Goal: Browse casually: Explore the website without a specific task or goal

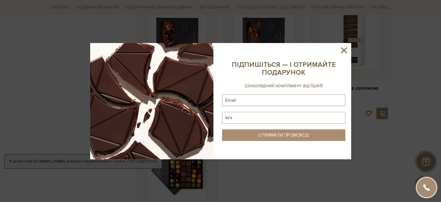
scroll to position [609, 0]
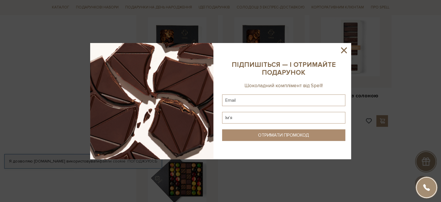
click at [343, 50] on icon at bounding box center [344, 50] width 6 height 6
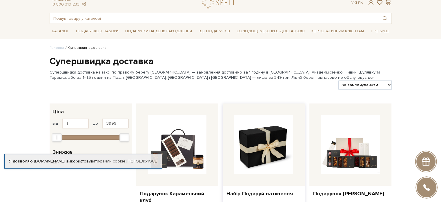
scroll to position [29, 0]
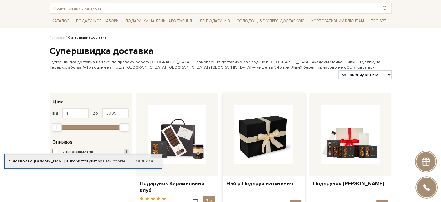
click at [272, 131] on img at bounding box center [263, 134] width 59 height 59
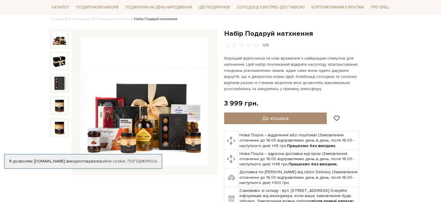
scroll to position [58, 0]
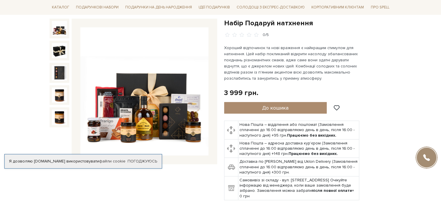
click at [139, 93] on img at bounding box center [144, 91] width 128 height 128
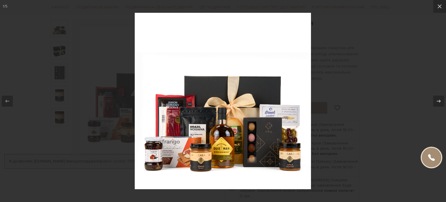
click at [224, 125] on img at bounding box center [223, 101] width 176 height 176
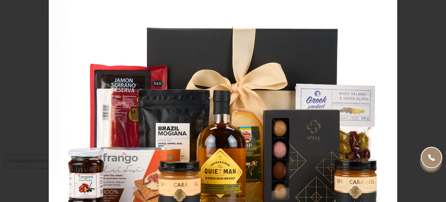
click at [441, 4] on div "1 / 5" at bounding box center [223, 101] width 446 height 202
click at [439, 8] on icon at bounding box center [439, 6] width 7 height 7
